Goal: Check status: Check status

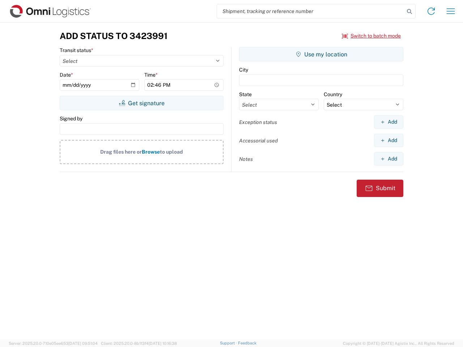
click at [311, 11] on input "search" at bounding box center [310, 11] width 187 height 14
click at [409, 12] on icon at bounding box center [409, 12] width 10 height 10
click at [431, 11] on icon at bounding box center [431, 11] width 12 height 12
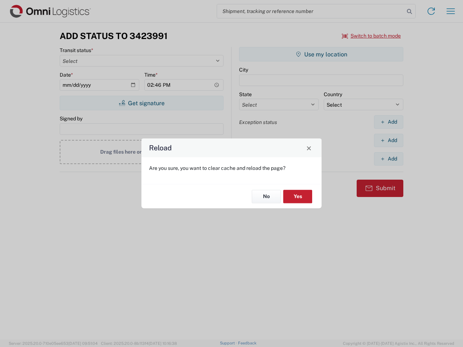
click at [371, 36] on div "Reload Are you sure, you want to clear cache and reload the page? No Yes" at bounding box center [231, 173] width 463 height 347
click at [141, 103] on div "Reload Are you sure, you want to clear cache and reload the page? No Yes" at bounding box center [231, 173] width 463 height 347
click at [321, 54] on div "Reload Are you sure, you want to clear cache and reload the page? No Yes" at bounding box center [231, 173] width 463 height 347
click at [388, 122] on div "Reload Are you sure, you want to clear cache and reload the page? No Yes" at bounding box center [231, 173] width 463 height 347
click at [388, 140] on div "Reload Are you sure, you want to clear cache and reload the page? No Yes" at bounding box center [231, 173] width 463 height 347
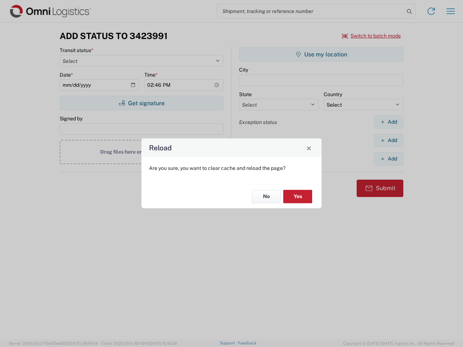
click at [388, 159] on div "Reload Are you sure, you want to clear cache and reload the page? No Yes" at bounding box center [231, 173] width 463 height 347
